Goal: Task Accomplishment & Management: Manage account settings

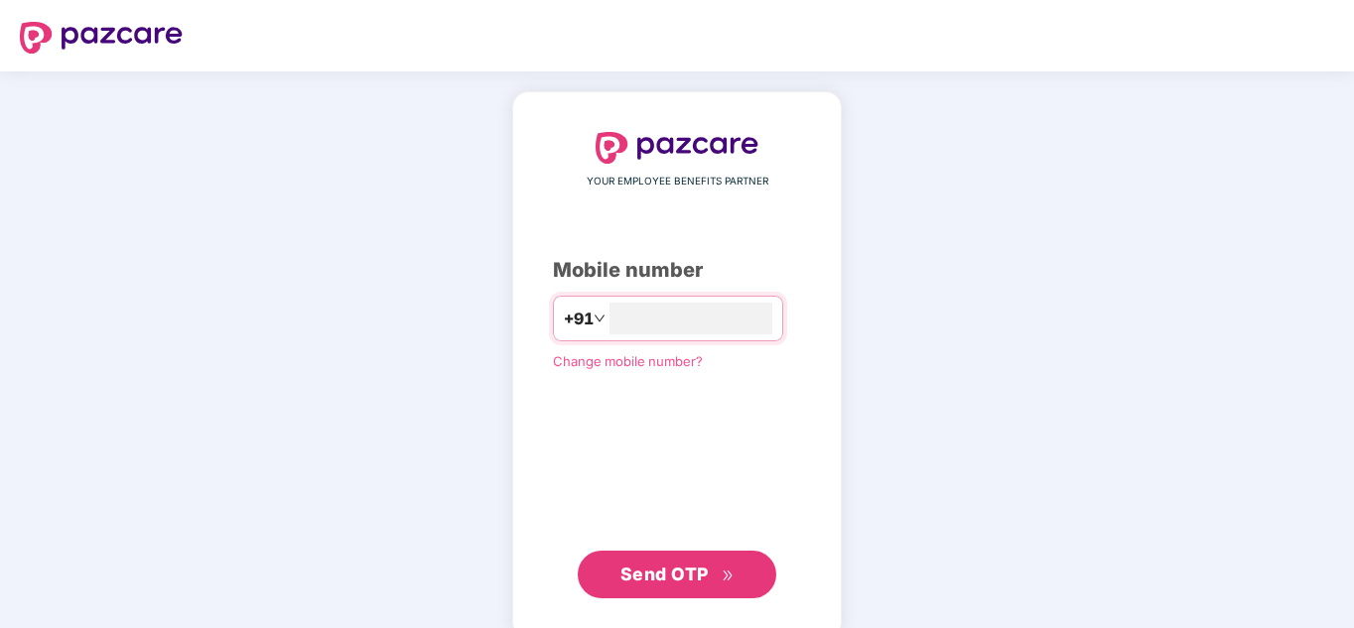
type input "**********"
click at [705, 575] on span "Send OTP" at bounding box center [664, 574] width 88 height 21
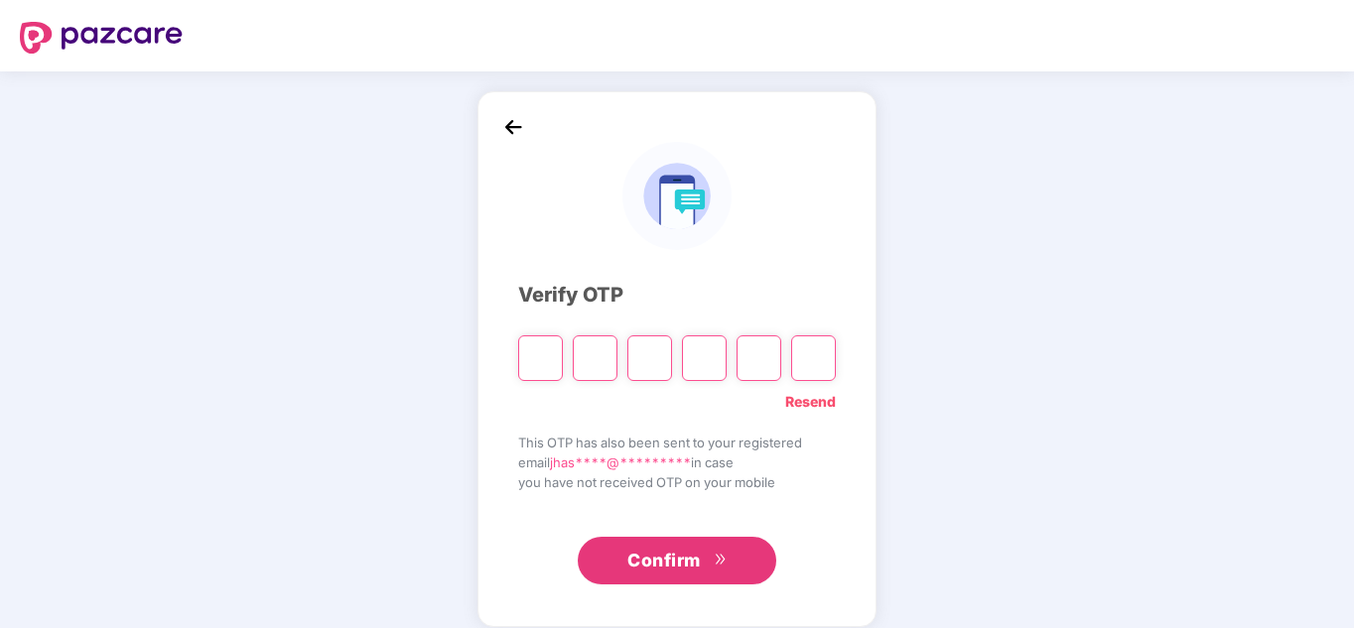
type input "*"
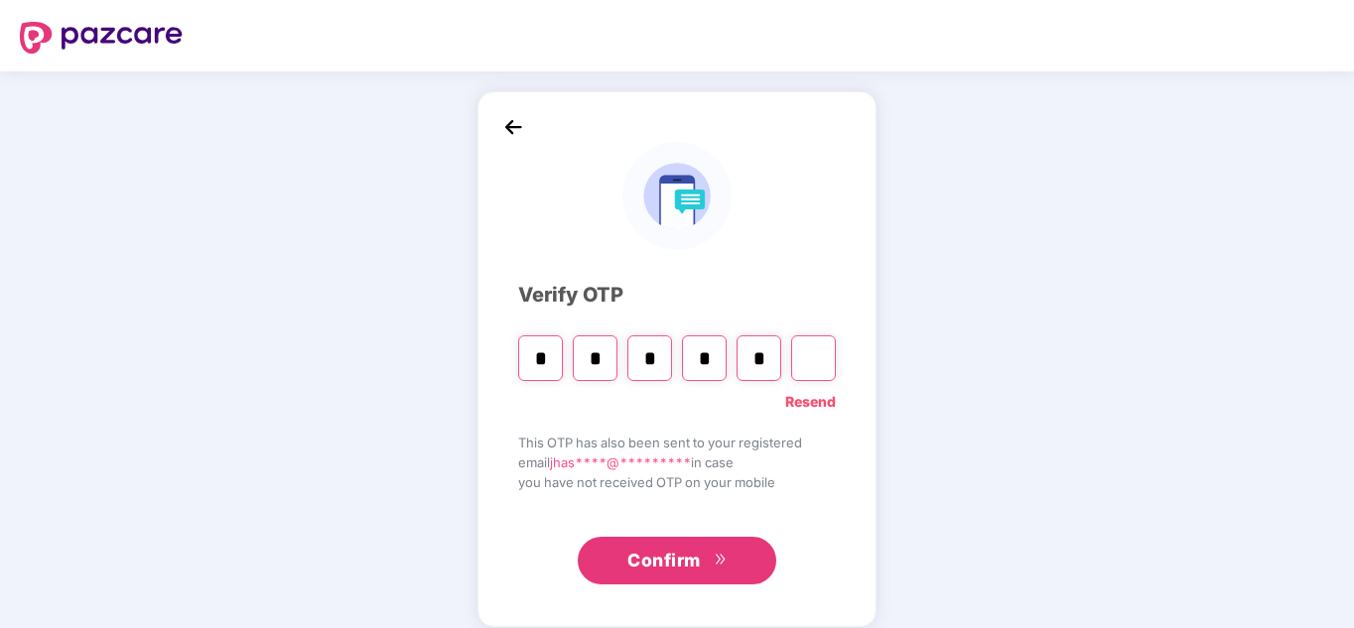
type input "*"
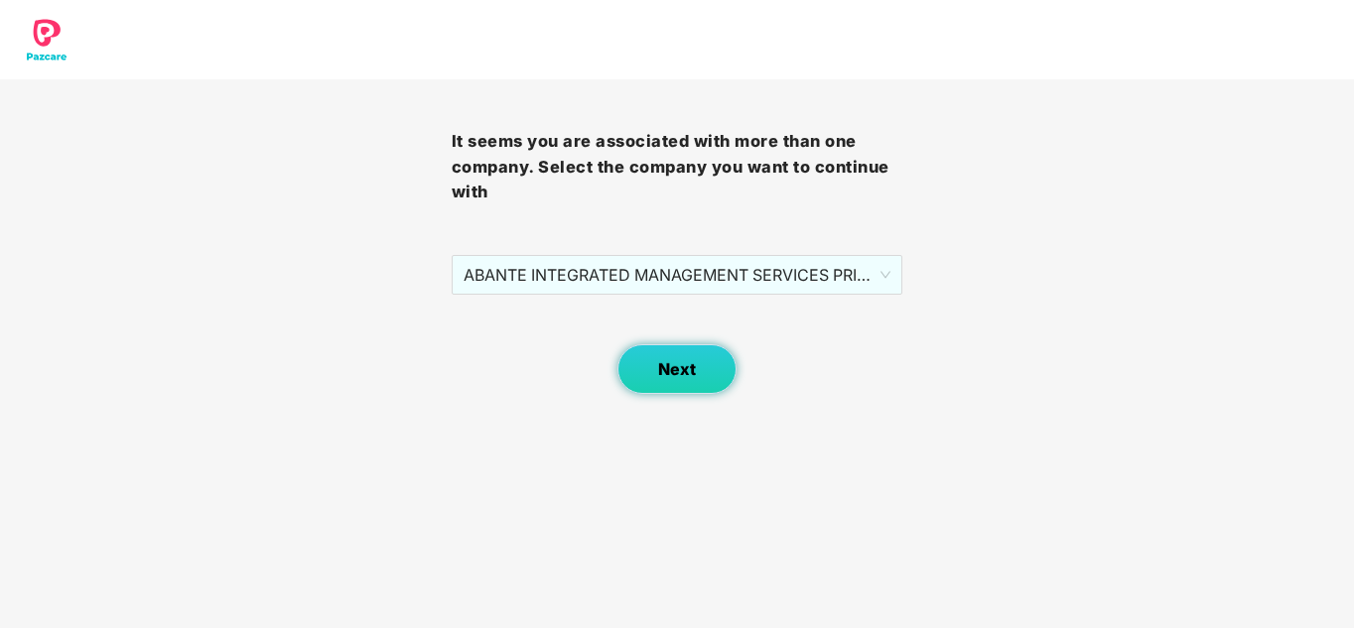
click at [695, 366] on span "Next" at bounding box center [677, 369] width 38 height 19
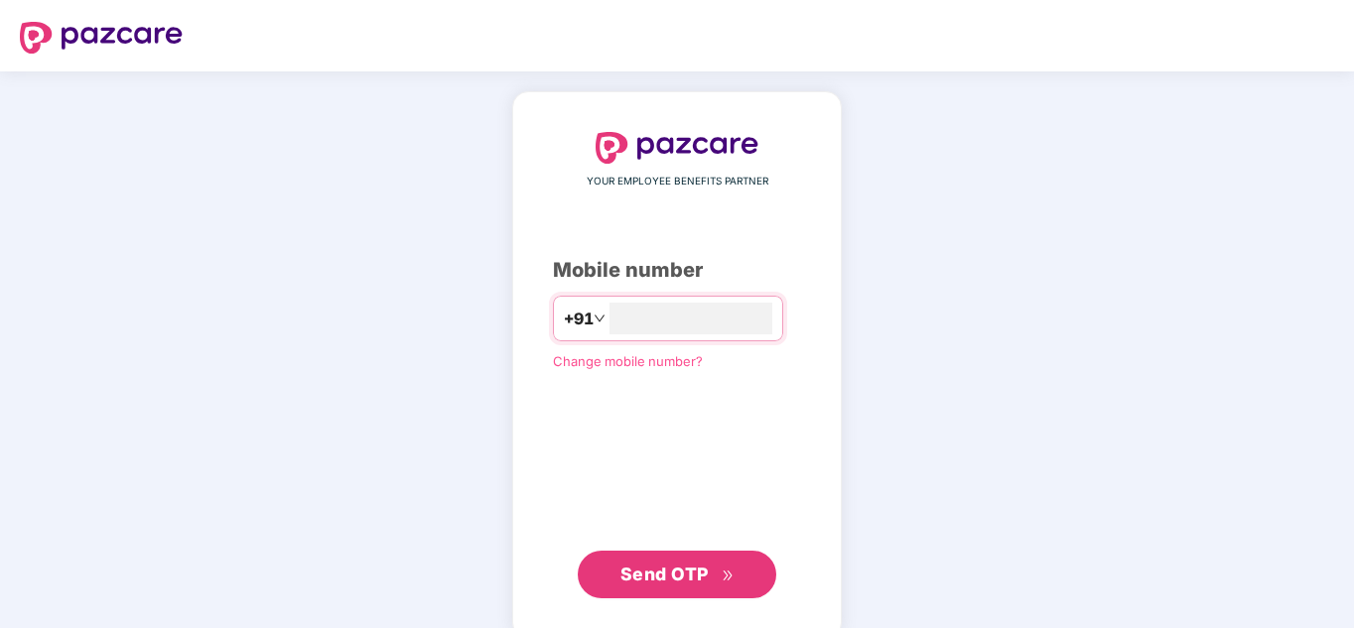
type input "**********"
click at [684, 572] on span "Send OTP" at bounding box center [664, 574] width 88 height 21
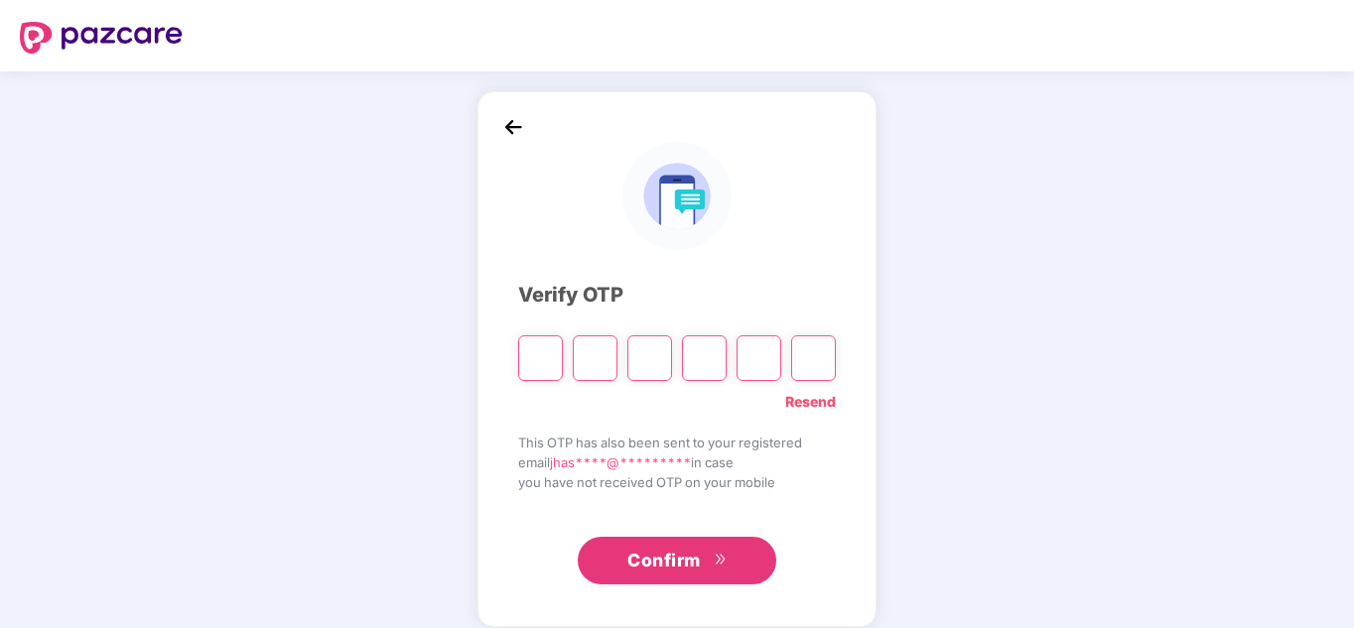
type input "*"
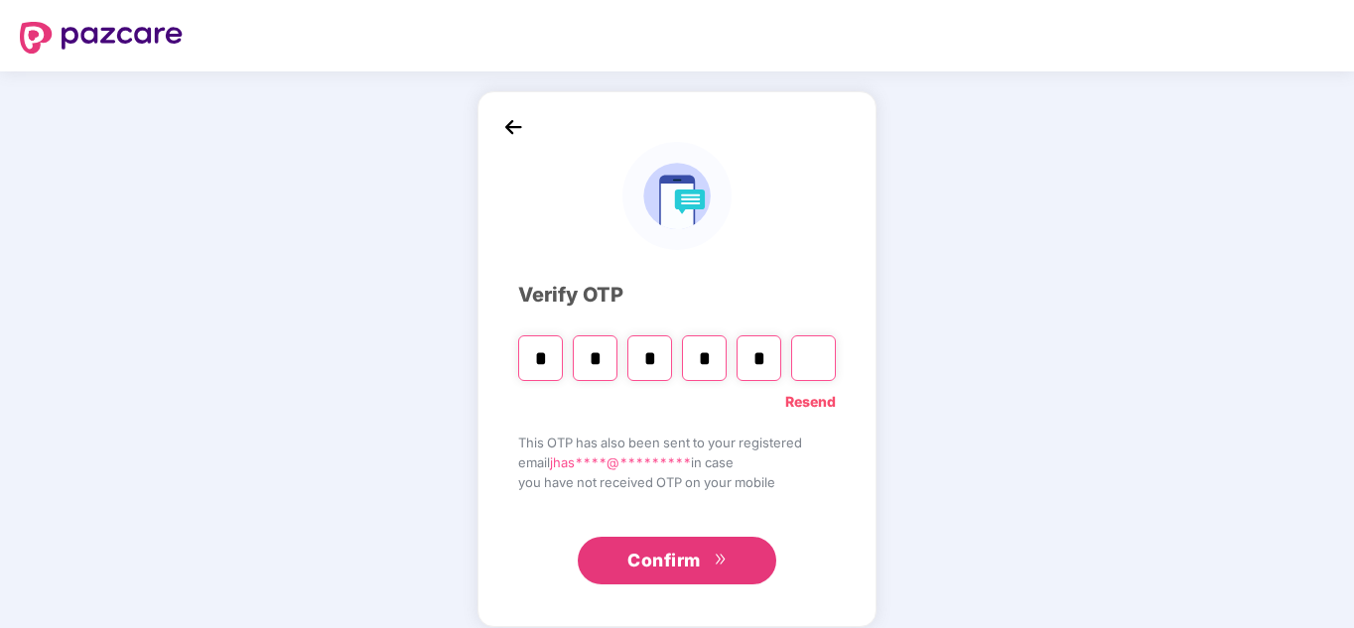
type input "*"
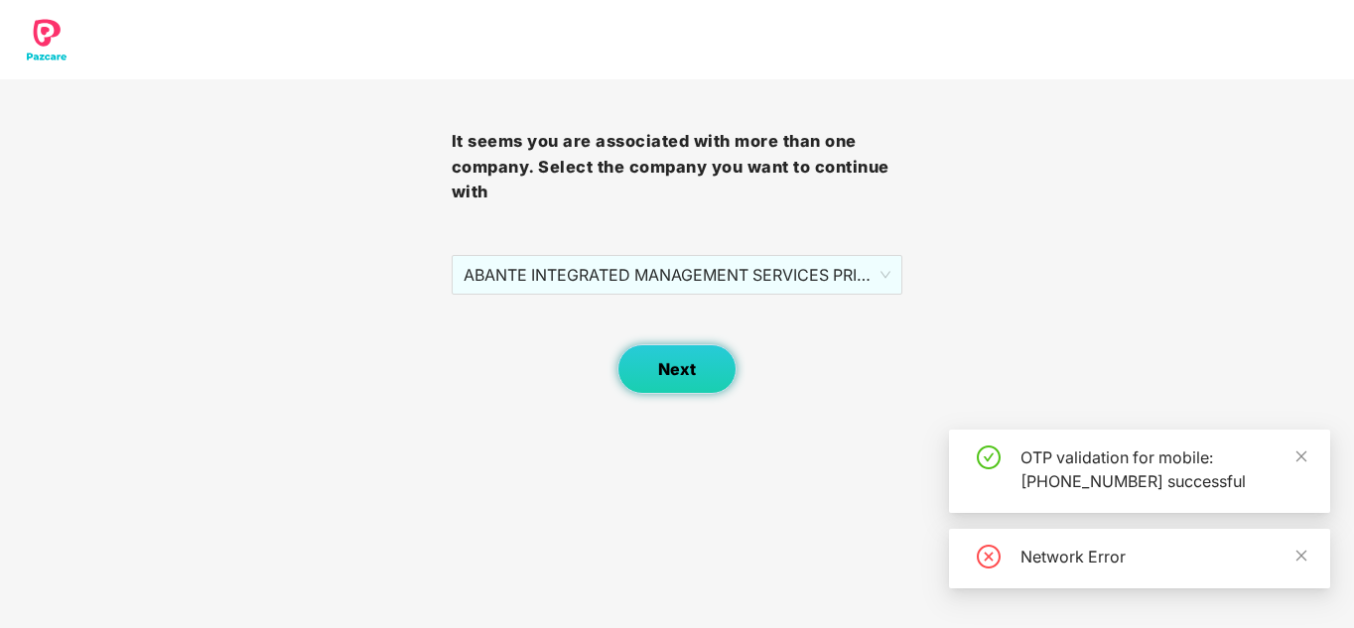
click at [693, 361] on span "Next" at bounding box center [677, 369] width 38 height 19
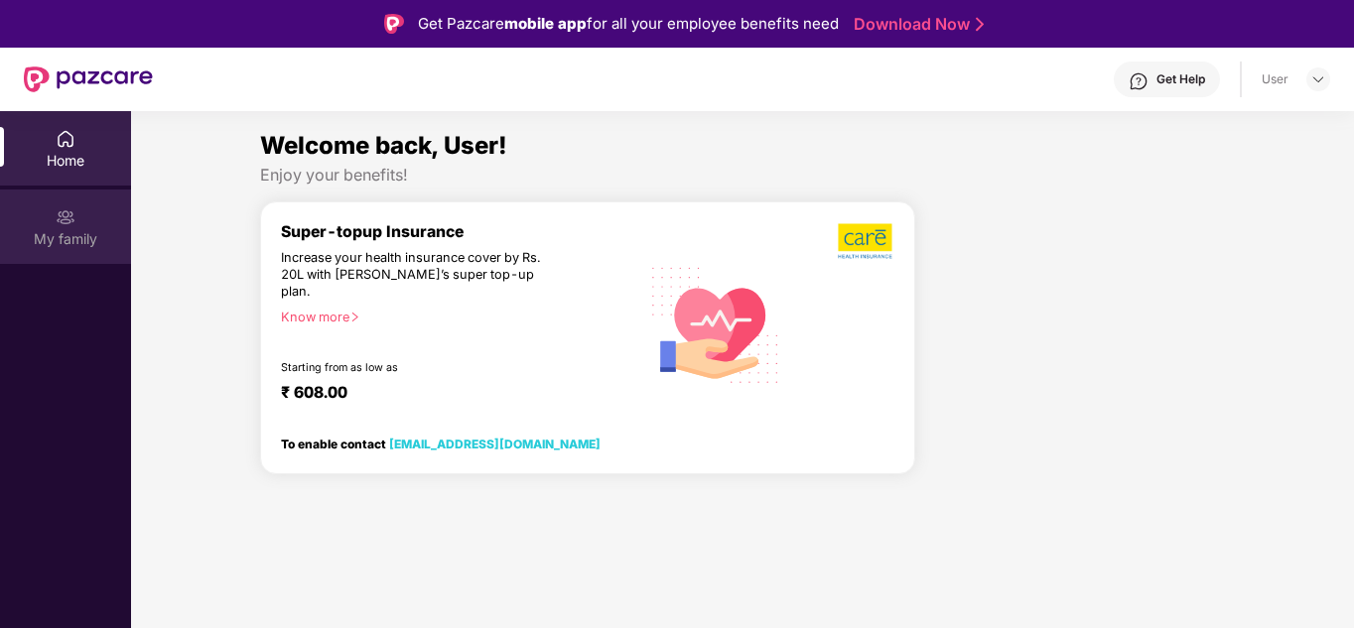
click at [67, 218] on img at bounding box center [66, 217] width 20 height 20
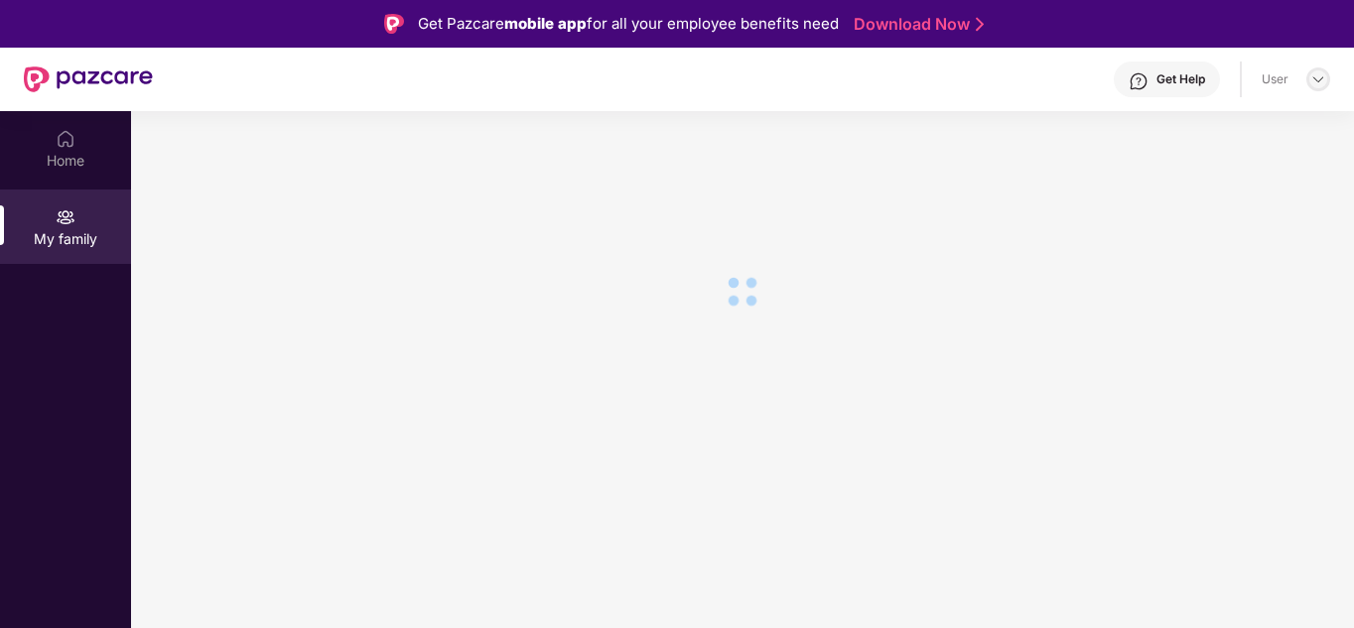
click at [1310, 78] on img at bounding box center [1318, 79] width 16 height 16
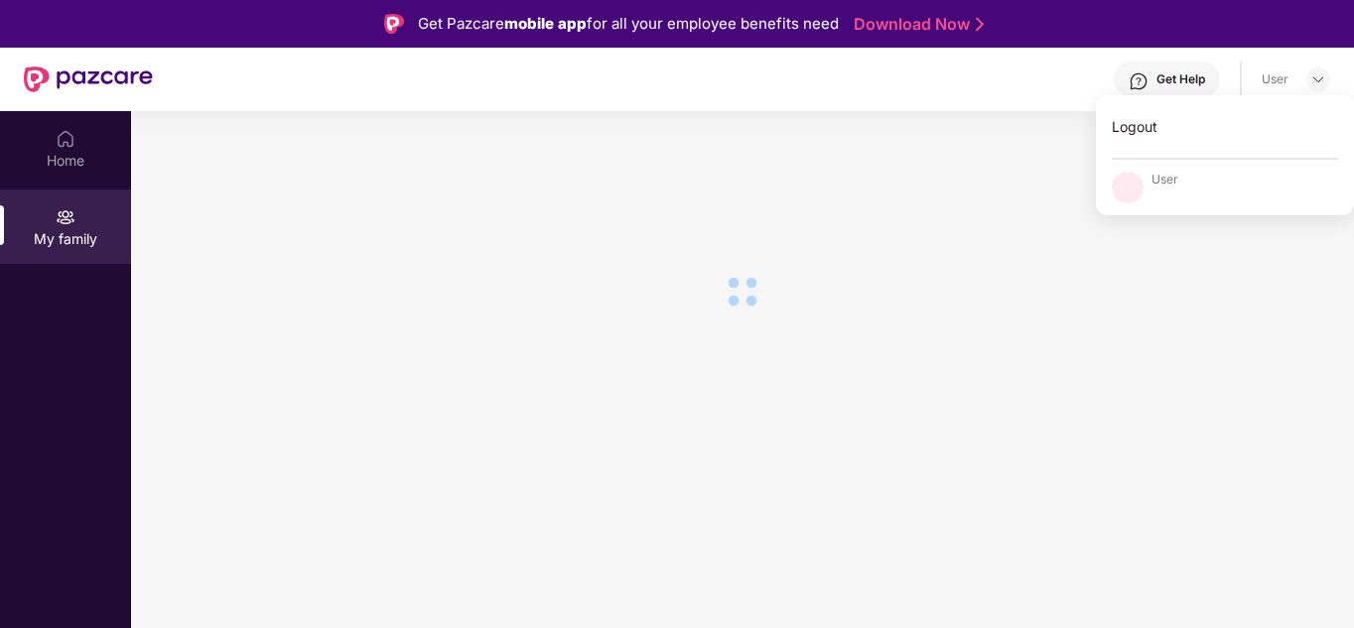
click at [1156, 79] on div "Get Help" at bounding box center [1180, 79] width 49 height 16
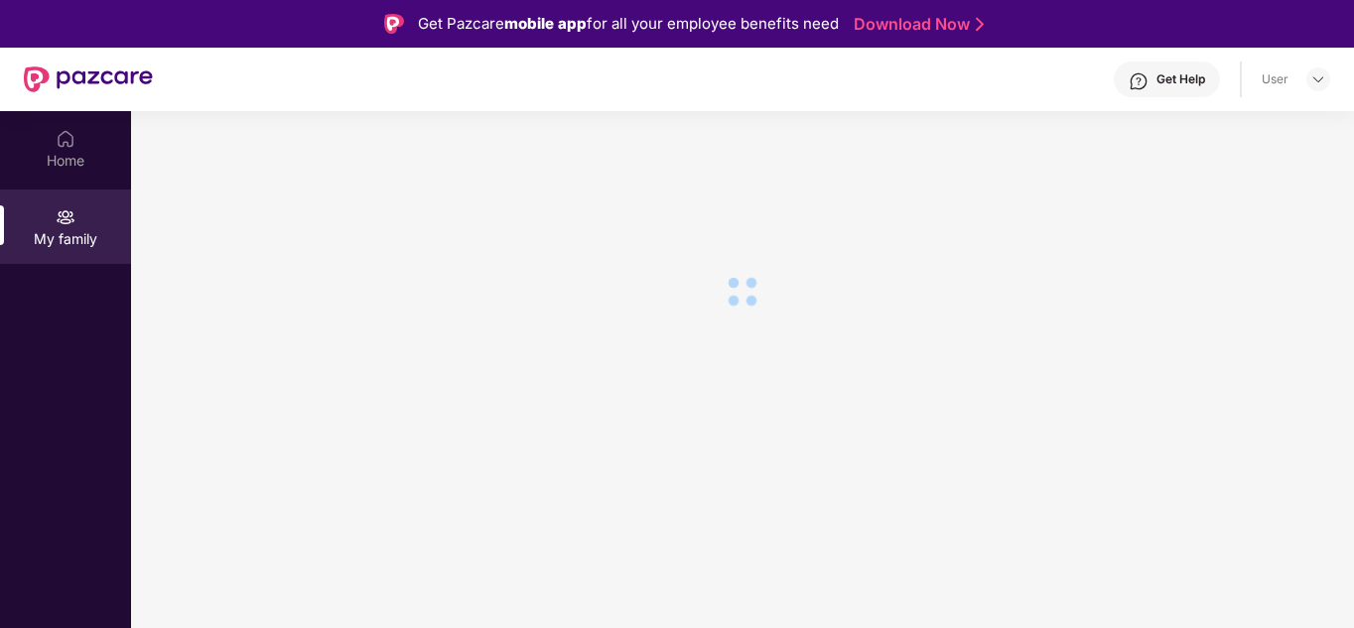
click at [949, 448] on section at bounding box center [742, 425] width 1223 height 628
click at [72, 133] on img at bounding box center [66, 139] width 20 height 20
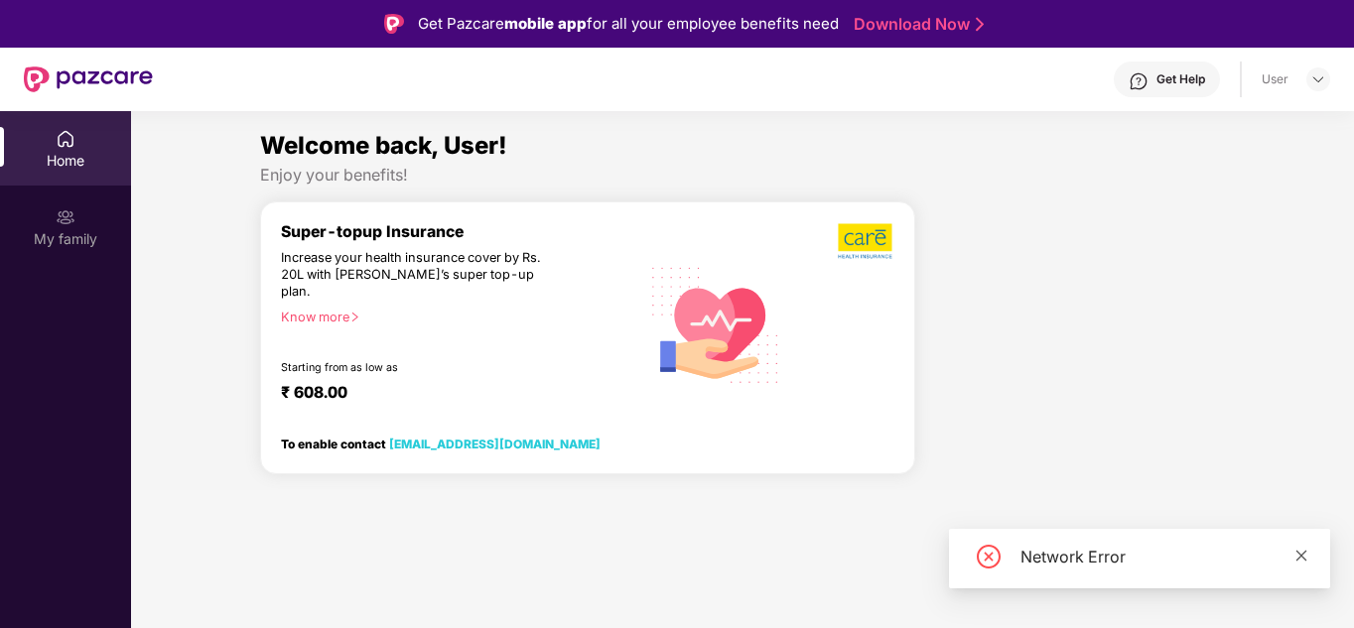
click at [1296, 550] on icon "close" at bounding box center [1301, 556] width 14 height 14
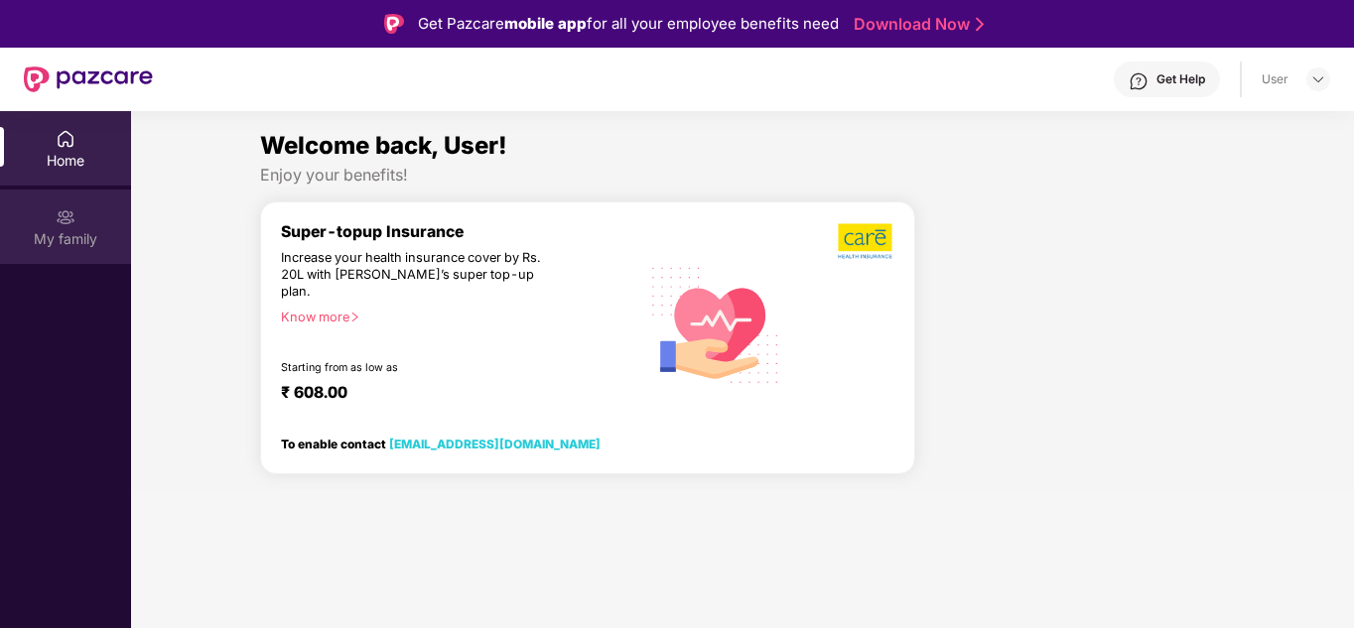
click at [73, 235] on div "My family" at bounding box center [65, 239] width 131 height 20
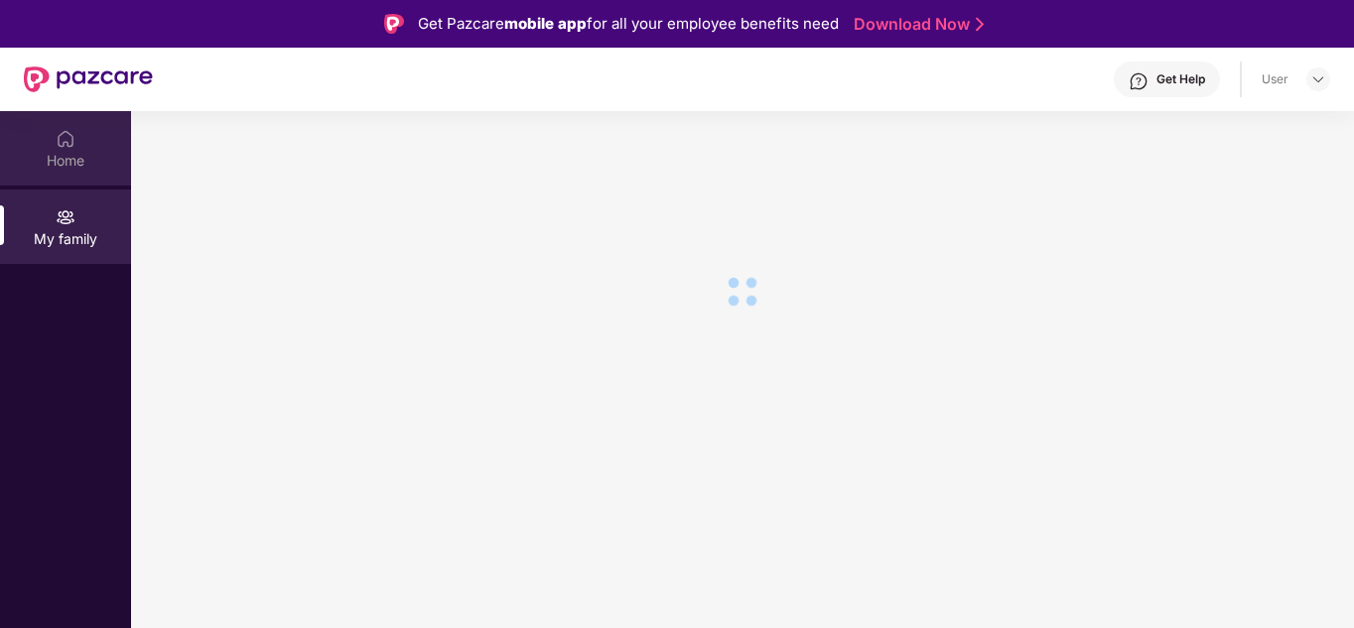
click at [67, 133] on img at bounding box center [66, 139] width 20 height 20
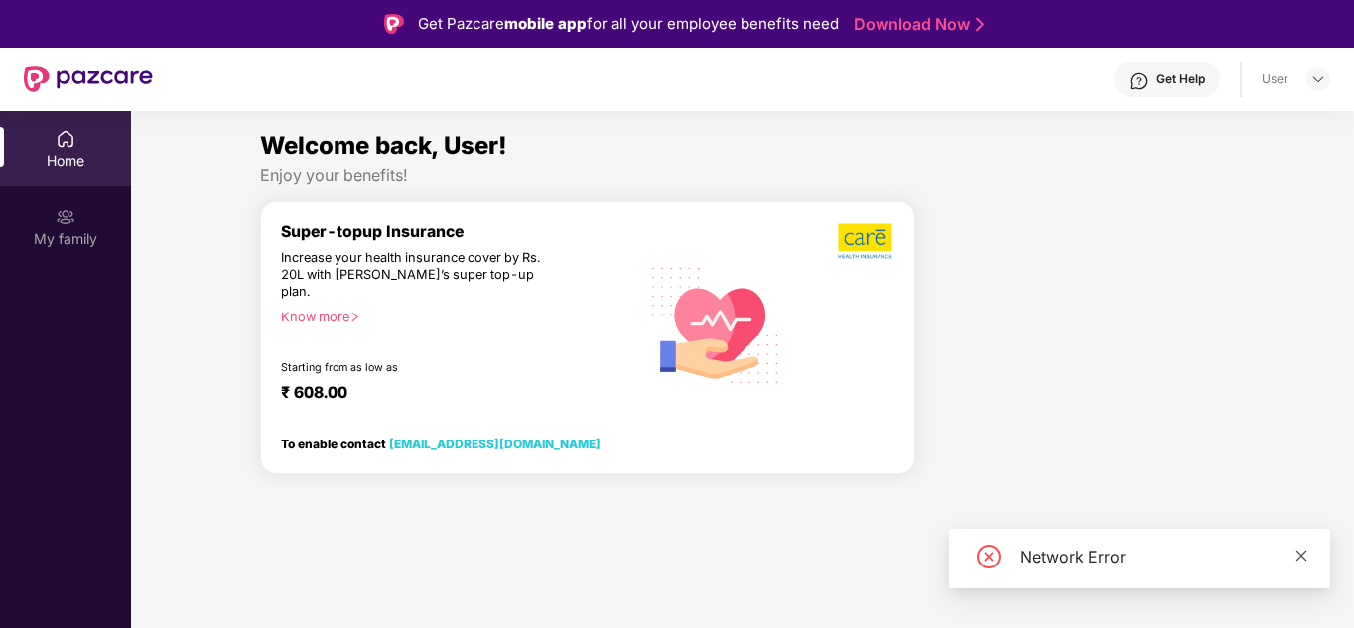
click at [1301, 553] on icon "close" at bounding box center [1301, 556] width 14 height 14
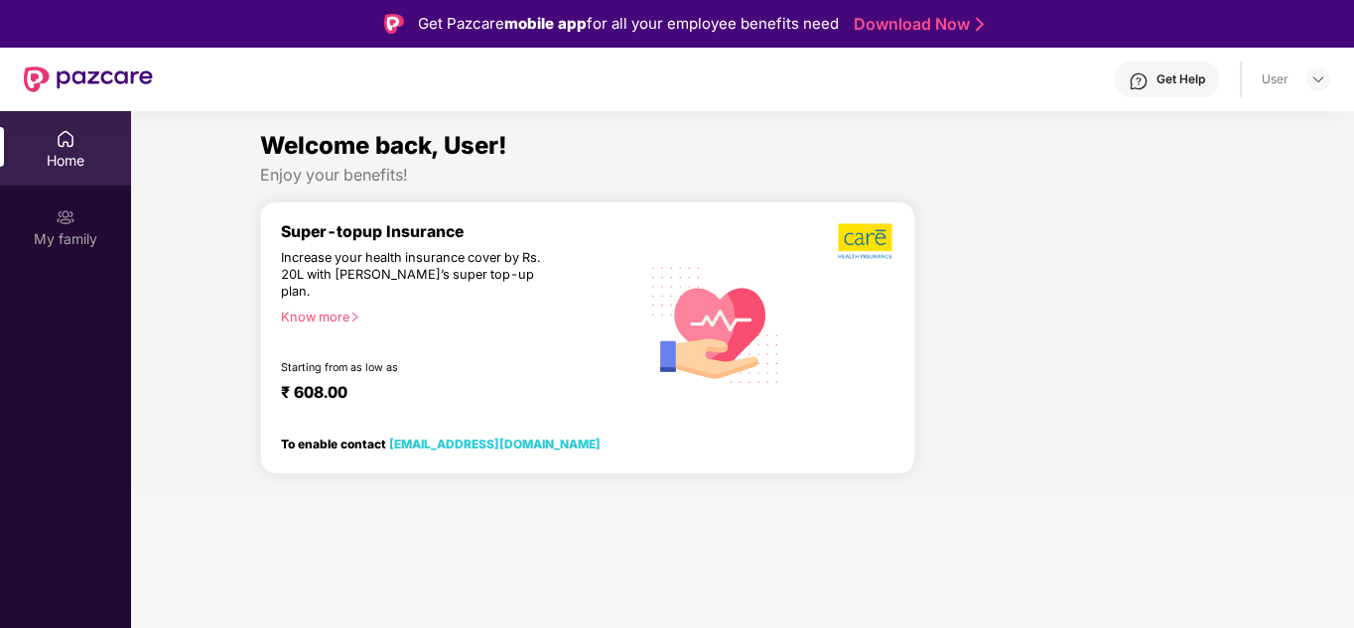
click at [323, 310] on div "Know more" at bounding box center [454, 317] width 346 height 14
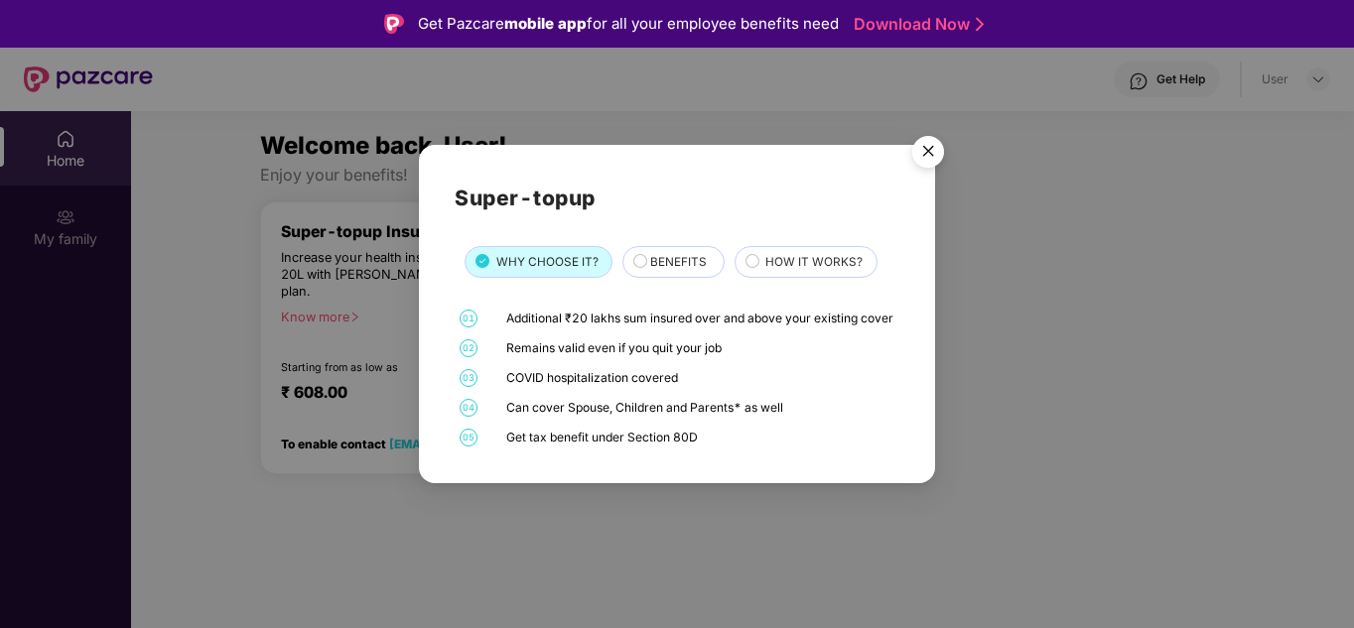
click at [930, 145] on img "Close" at bounding box center [928, 155] width 56 height 56
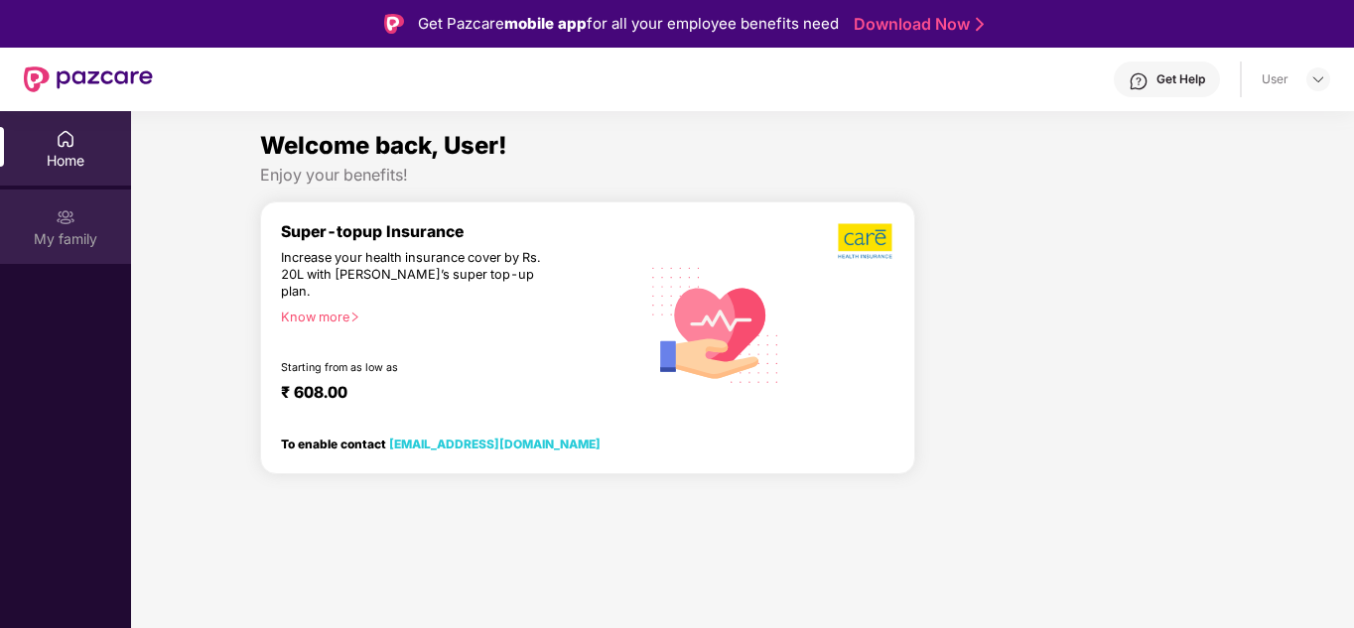
click at [60, 220] on img at bounding box center [66, 217] width 20 height 20
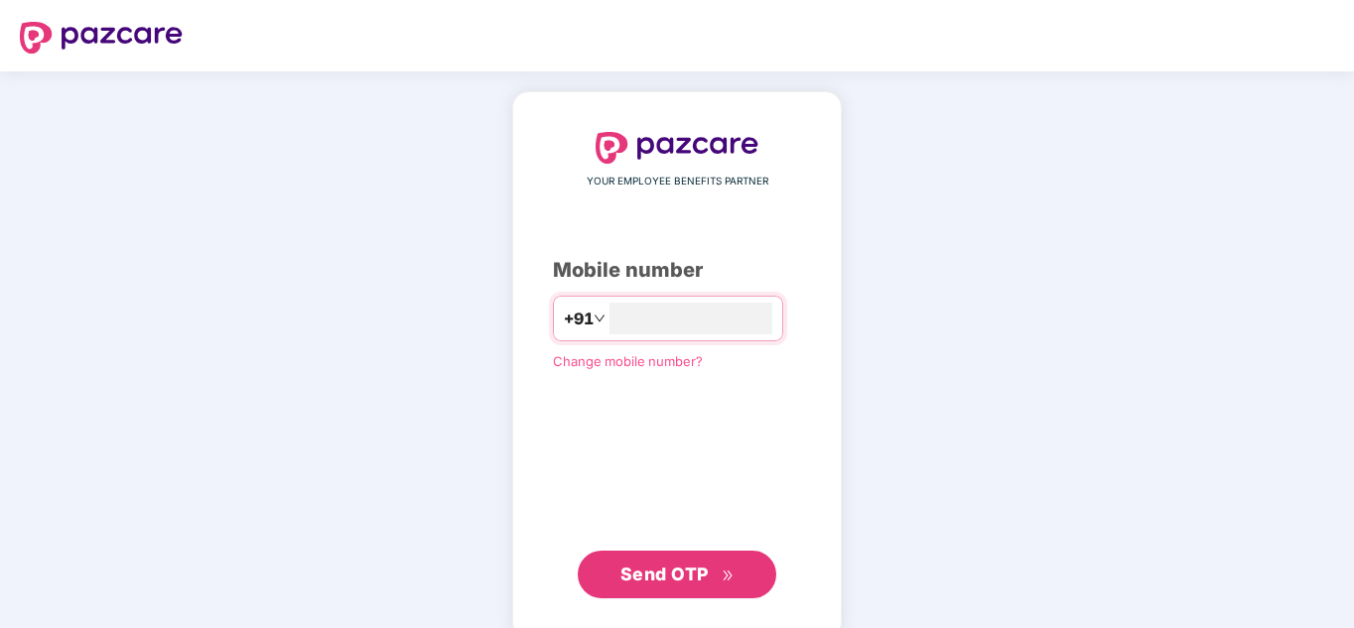
type input "**********"
click at [714, 579] on span "Send OTP" at bounding box center [677, 575] width 114 height 28
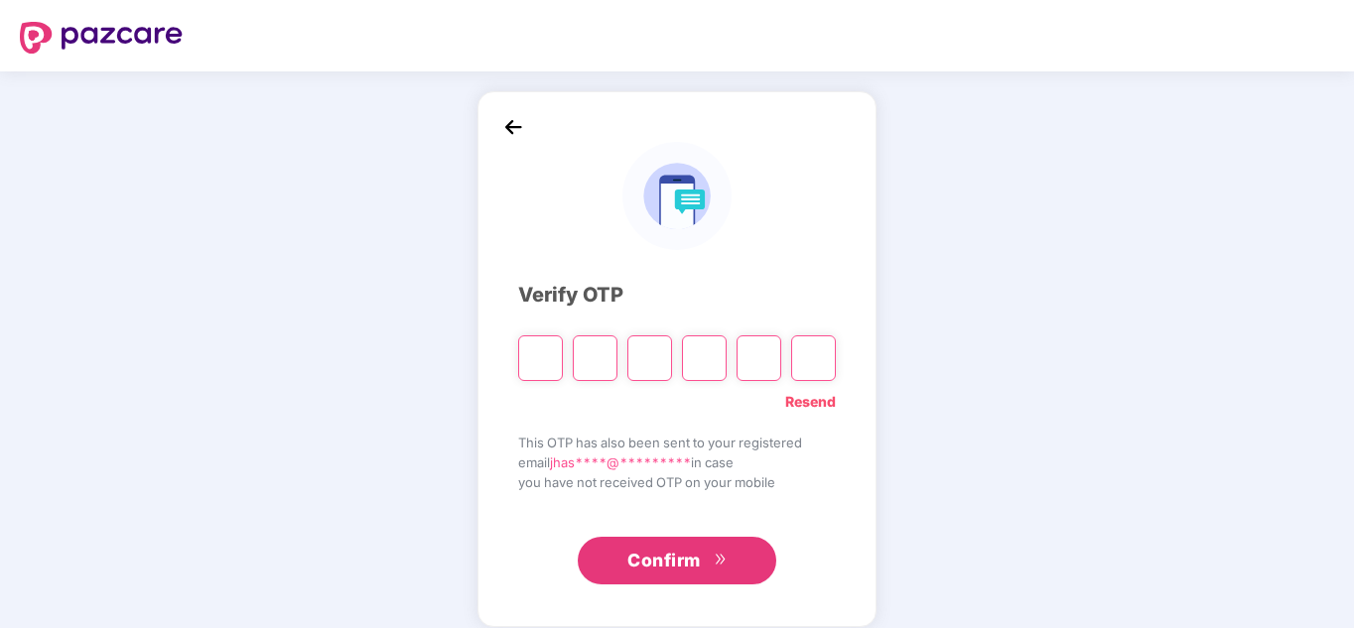
type input "*"
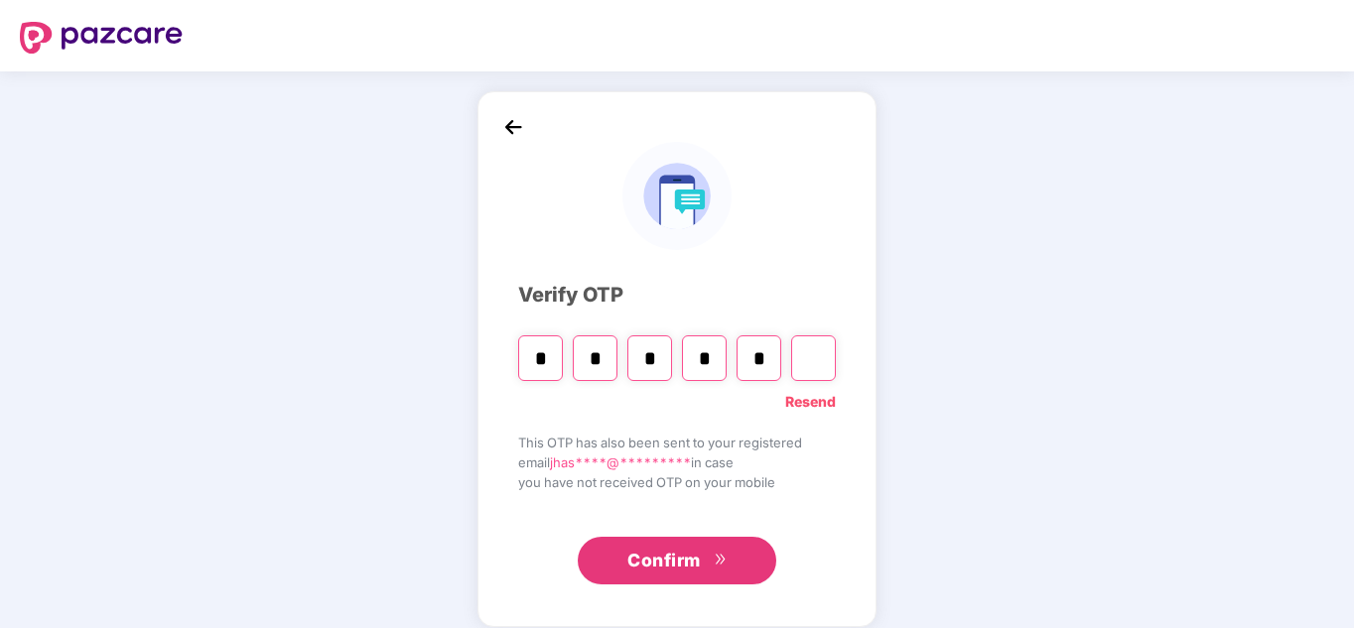
type input "*"
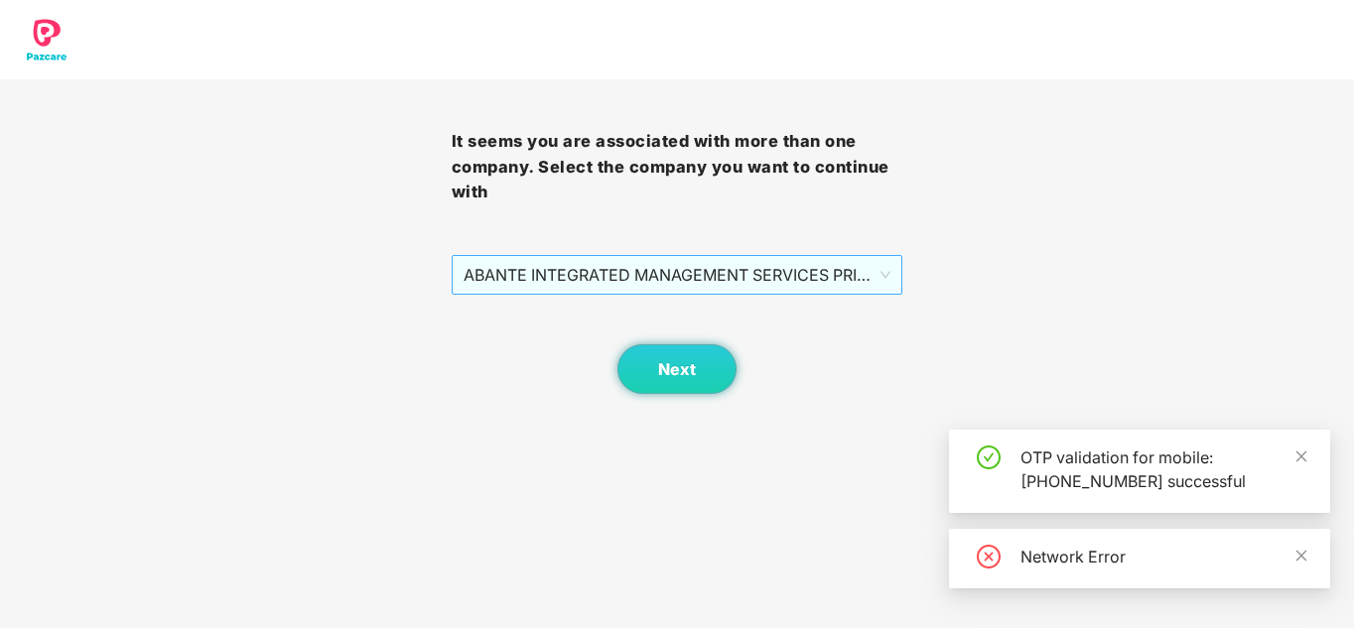
click at [832, 280] on span "ABANTE INTEGRATED MANAGEMENT SERVICES PRIVATE LIMITED - 2012 - EMPLOYEE" at bounding box center [677, 275] width 428 height 38
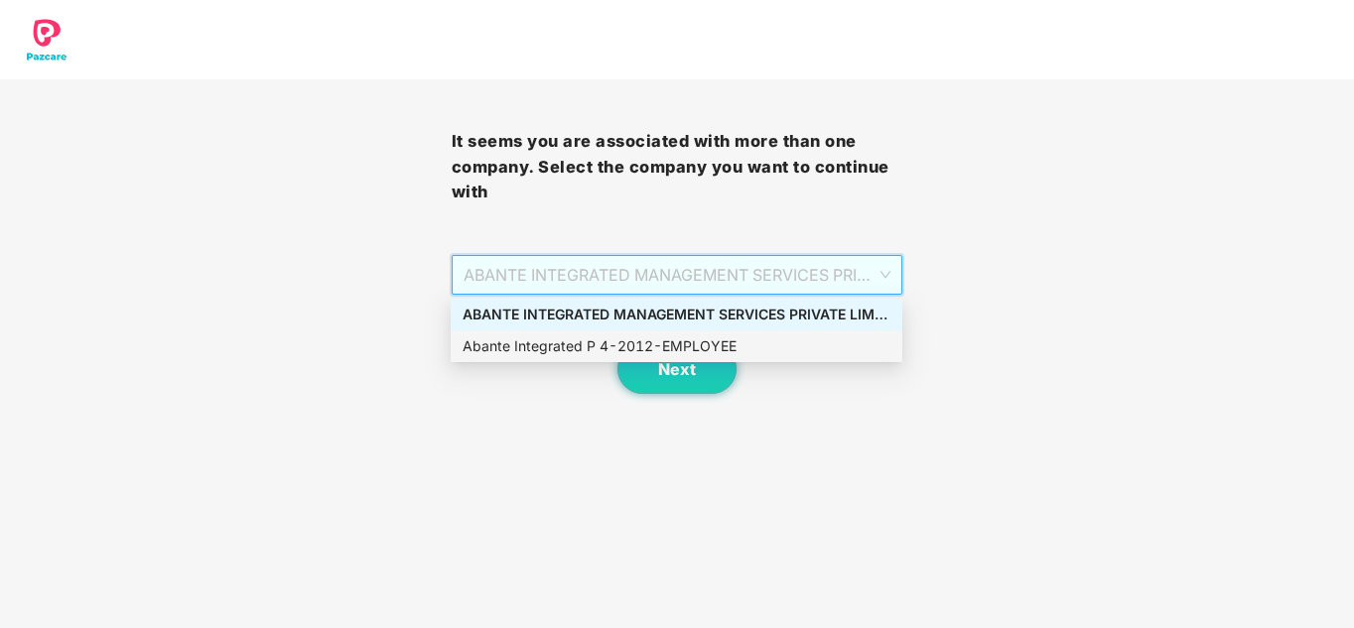
click at [746, 349] on div "Abante Integrated P 4 - 2012 - EMPLOYEE" at bounding box center [676, 346] width 428 height 22
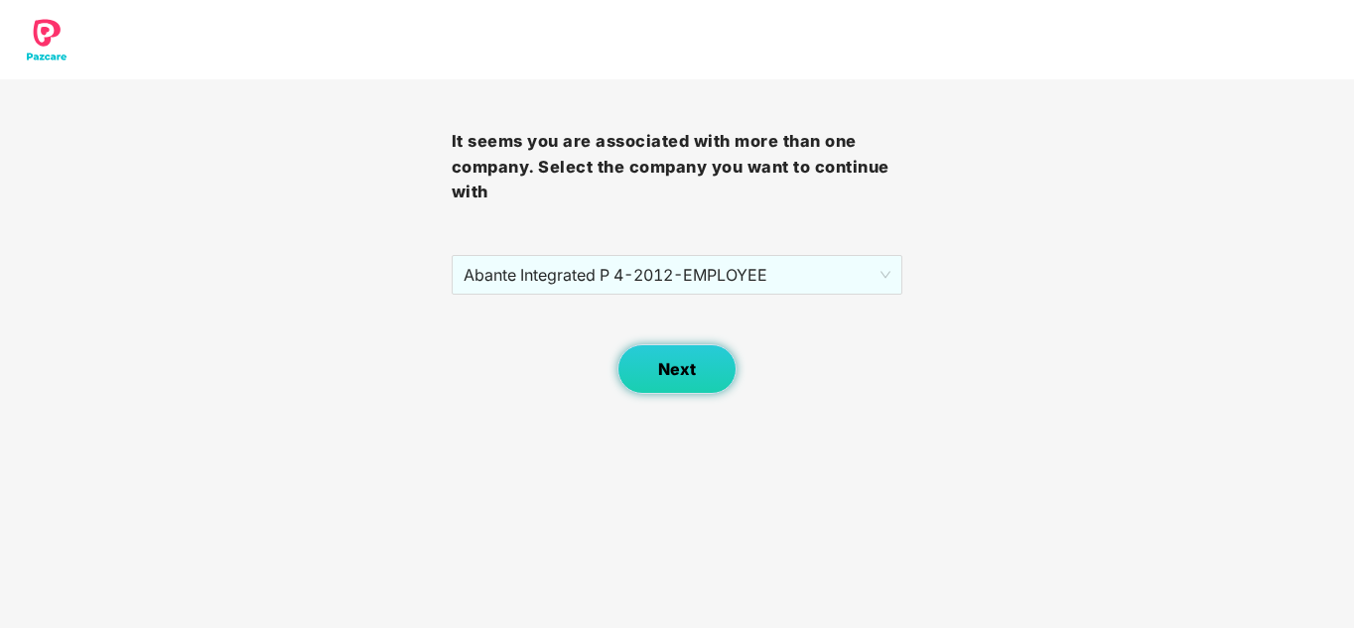
click at [681, 364] on span "Next" at bounding box center [677, 369] width 38 height 19
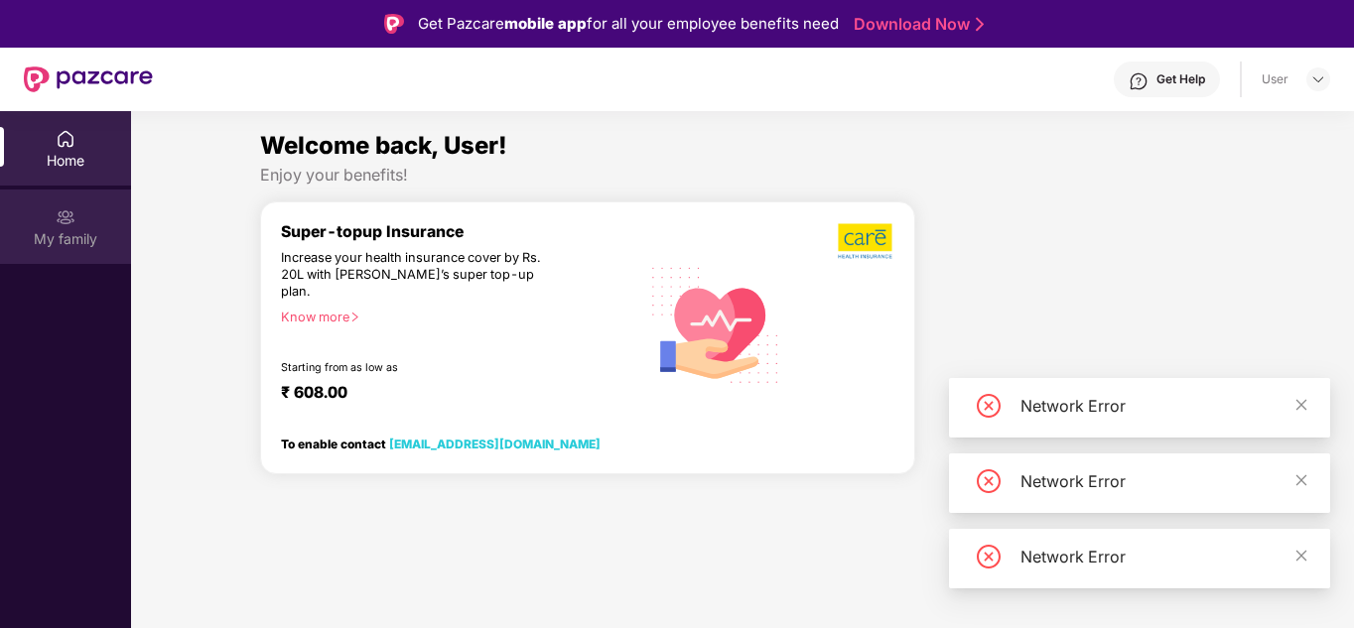
click at [53, 231] on div "My family" at bounding box center [65, 239] width 131 height 20
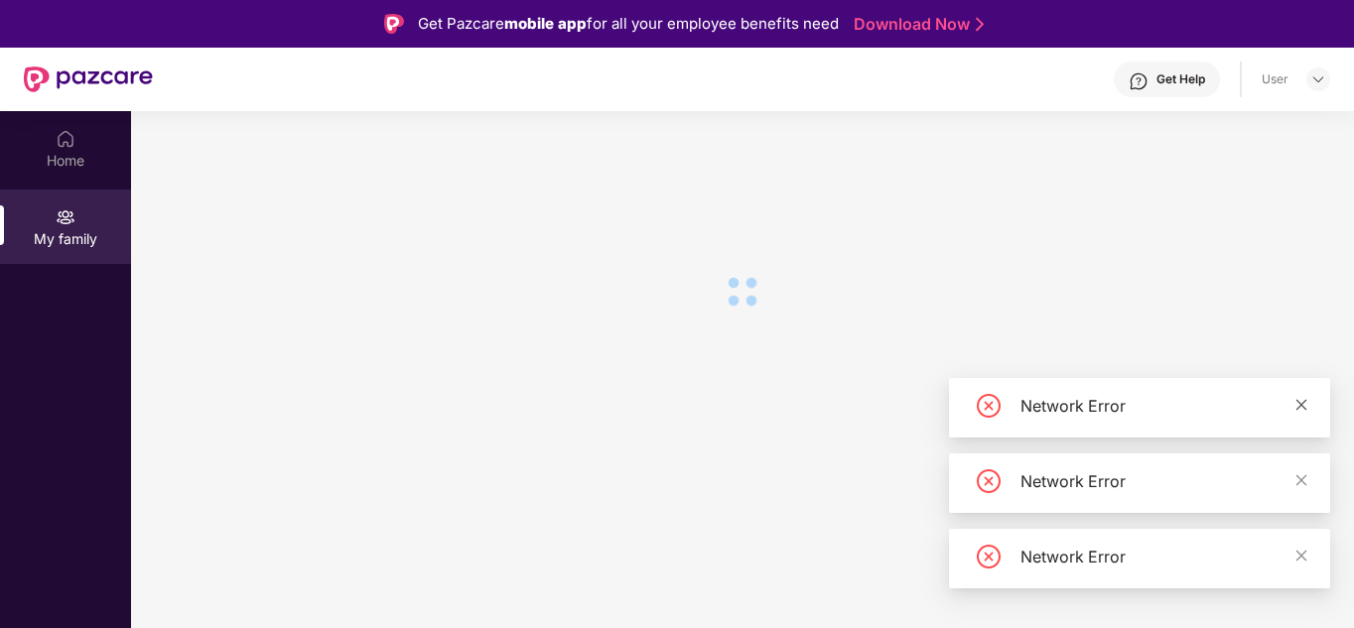
click at [1299, 403] on icon "close" at bounding box center [1301, 404] width 11 height 11
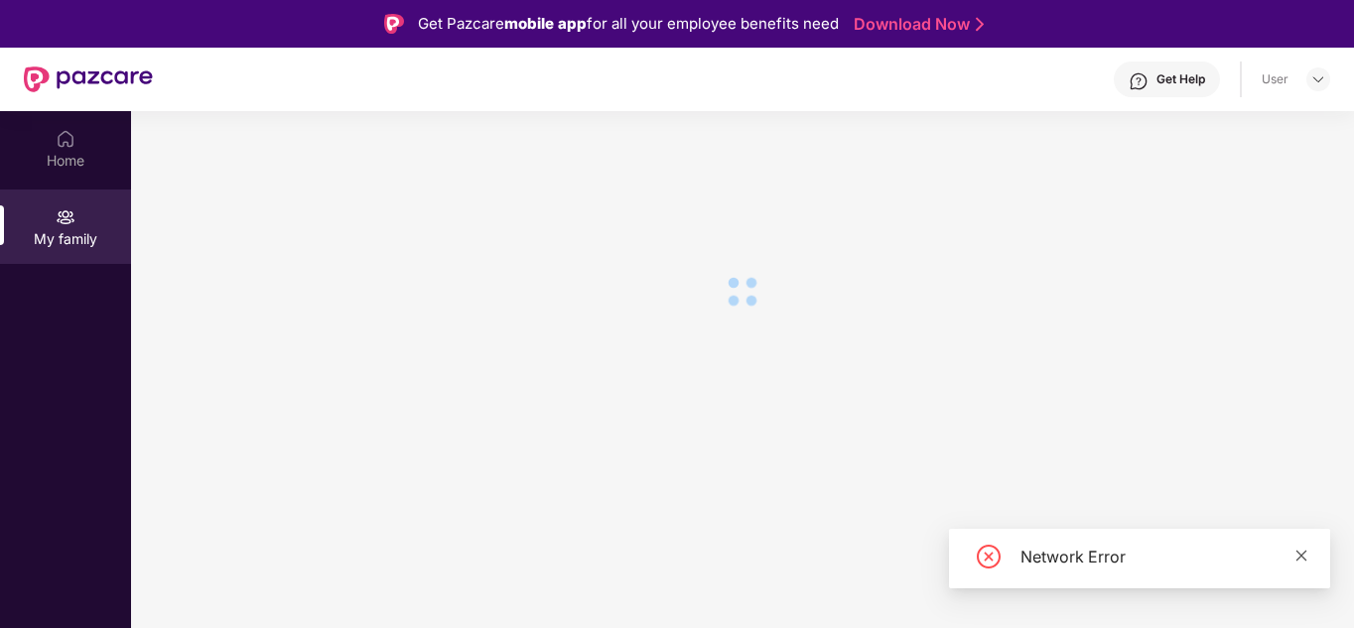
click at [1300, 481] on body "Get Pazcare mobile app for all your employee benefits need Download Now Get Hel…" at bounding box center [677, 314] width 1354 height 628
click at [1300, 561] on icon "close" at bounding box center [1301, 556] width 14 height 14
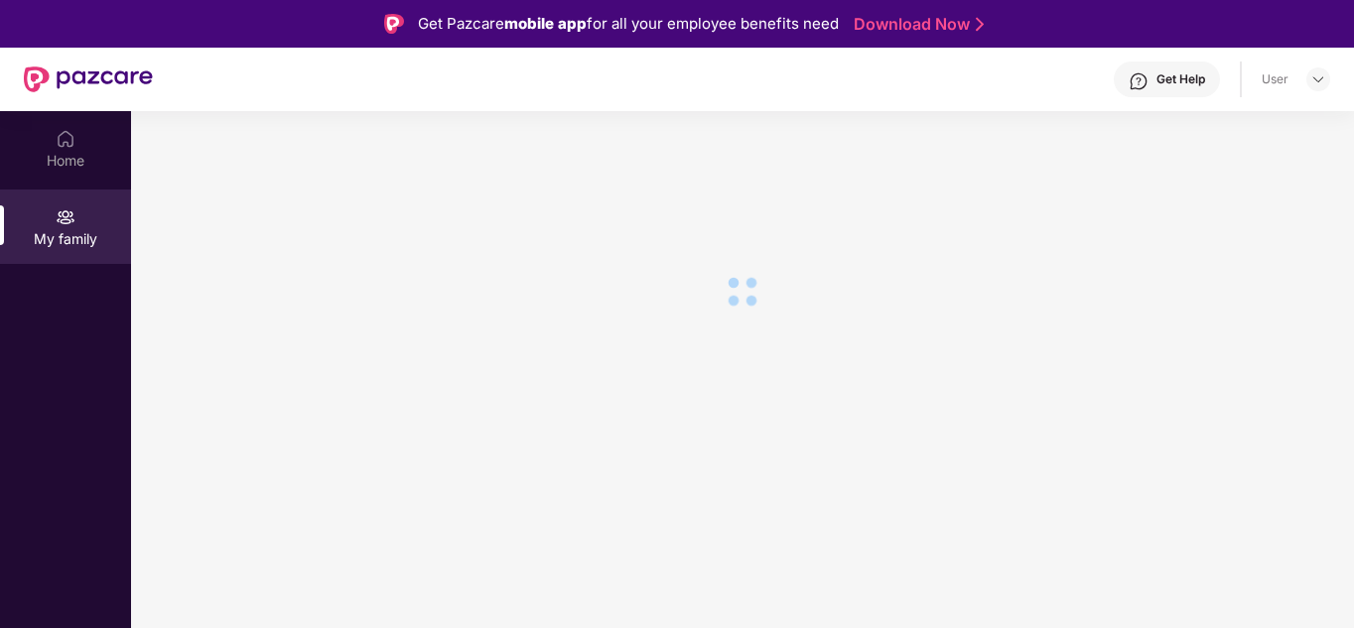
click at [1159, 83] on div "Get Help" at bounding box center [1180, 79] width 49 height 16
click at [57, 136] on img at bounding box center [66, 139] width 20 height 20
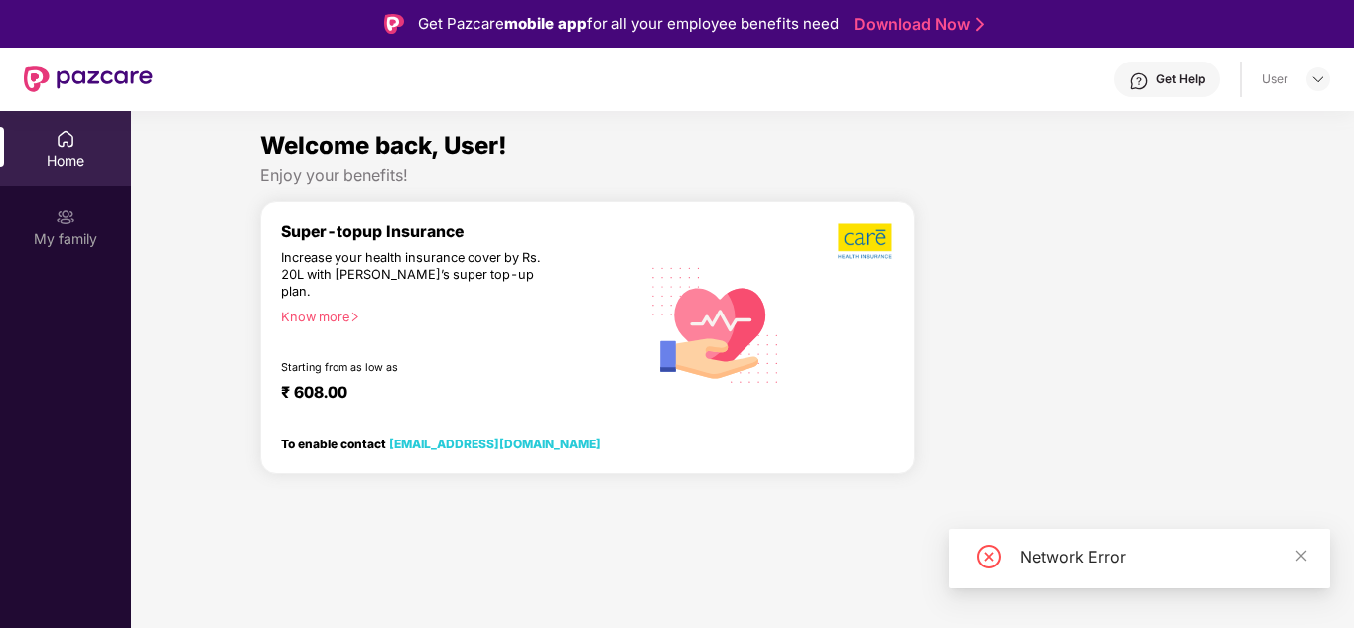
click at [1312, 552] on div "Network Error" at bounding box center [1139, 559] width 381 height 60
click at [1300, 551] on icon "close" at bounding box center [1301, 556] width 14 height 14
